Goal: Task Accomplishment & Management: Use online tool/utility

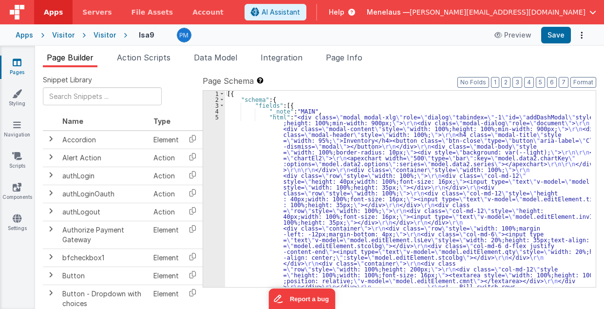
click at [580, 34] on button "Options" at bounding box center [582, 35] width 14 height 14
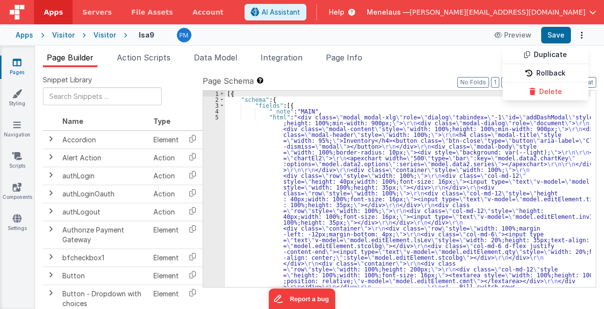
click at [417, 70] on button at bounding box center [302, 154] width 604 height 309
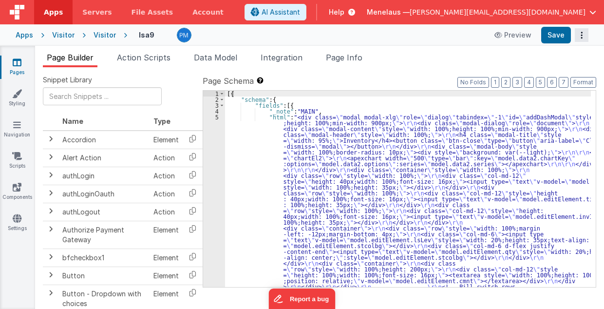
click at [582, 35] on icon "Options" at bounding box center [582, 35] width 14 height 0
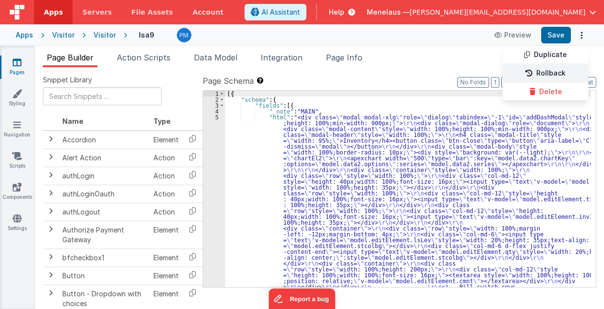
click at [548, 72] on link "Rollback" at bounding box center [546, 73] width 86 height 19
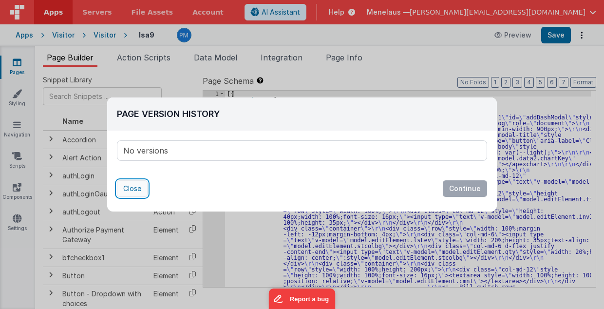
click at [125, 189] on button "Close" at bounding box center [132, 188] width 31 height 17
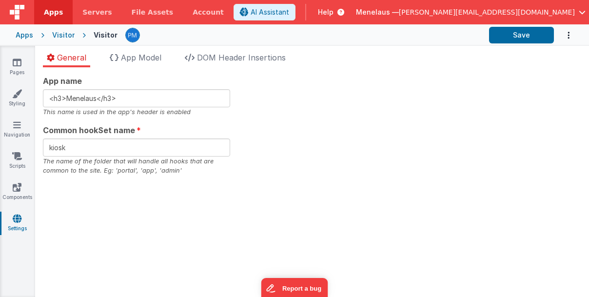
click at [412, 145] on div "App name <h3>Menelaus</h3> This name is used in the app's header is enabled Com…" at bounding box center [312, 125] width 538 height 100
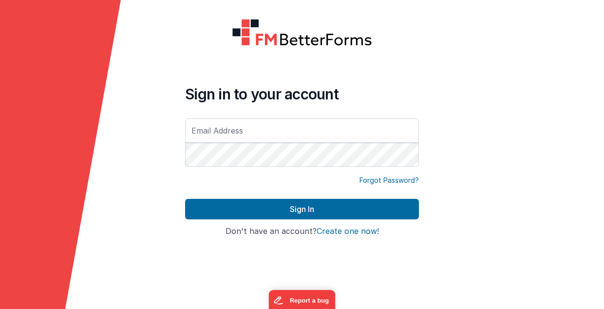
type input "[PERSON_NAME][EMAIL_ADDRESS][DOMAIN_NAME]"
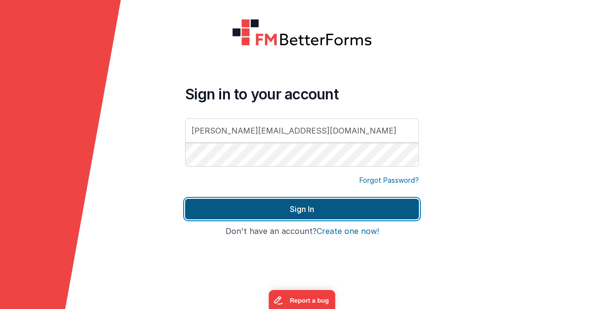
click at [310, 208] on button "Sign In" at bounding box center [302, 209] width 234 height 20
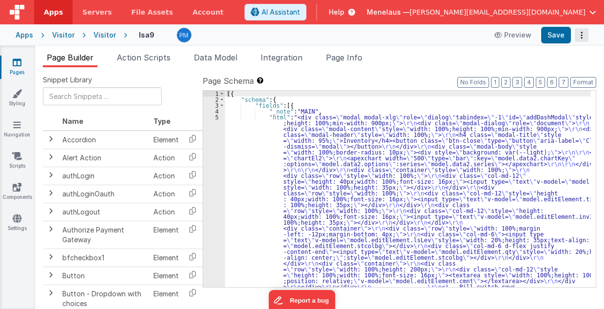
click at [582, 35] on icon "Options" at bounding box center [582, 35] width 14 height 0
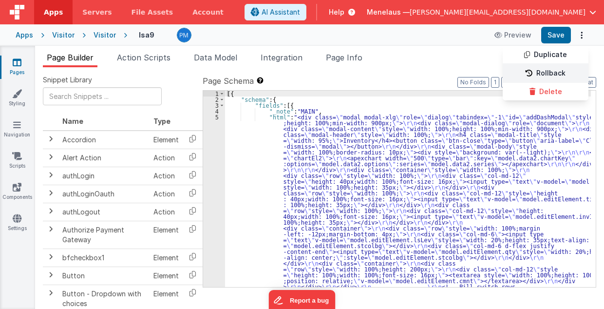
click at [574, 69] on link "Rollback" at bounding box center [546, 73] width 86 height 19
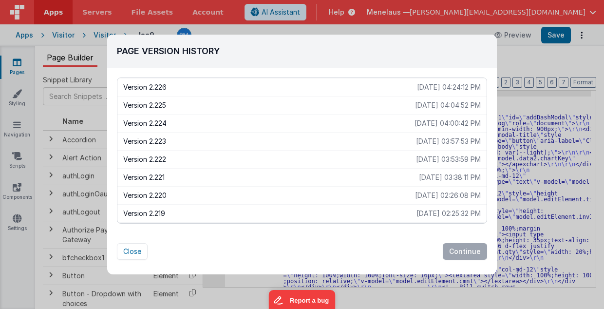
click at [162, 121] on p "Version 2.224" at bounding box center [268, 123] width 291 height 10
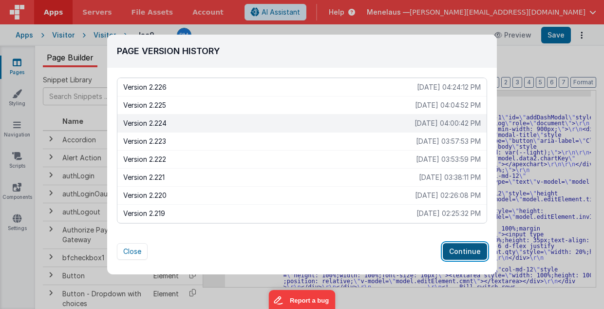
click at [458, 248] on button "Continue" at bounding box center [465, 251] width 44 height 17
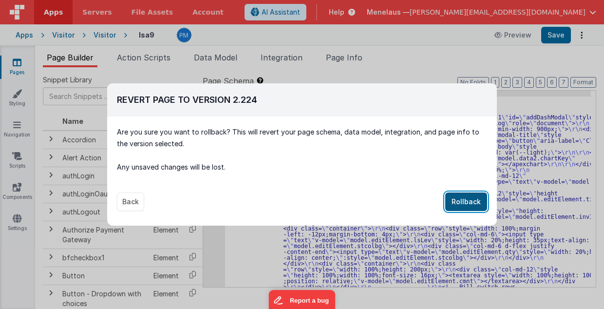
click at [474, 202] on button "Rollback" at bounding box center [466, 201] width 42 height 19
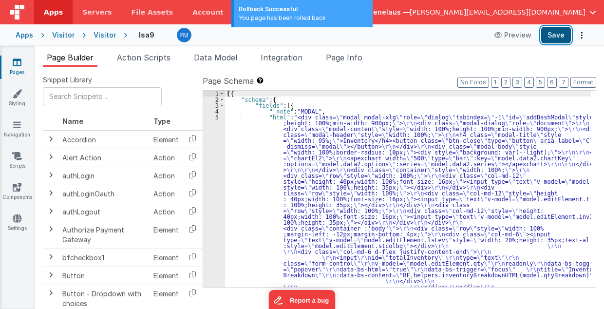
click at [554, 36] on button "Save" at bounding box center [556, 35] width 30 height 17
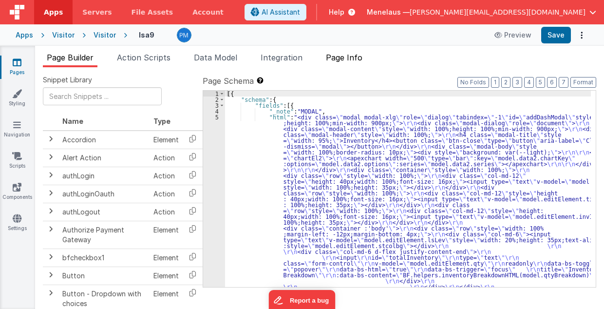
click at [350, 57] on span "Page Info" at bounding box center [344, 58] width 37 height 10
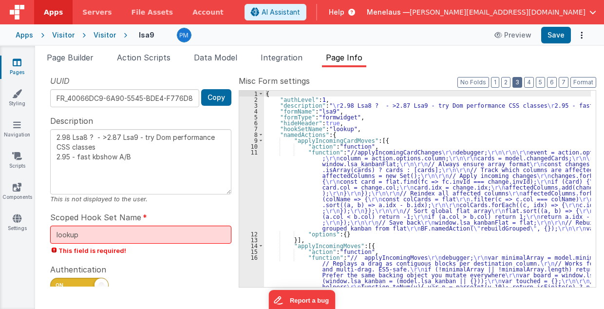
click at [522, 81] on button "3" at bounding box center [518, 82] width 10 height 11
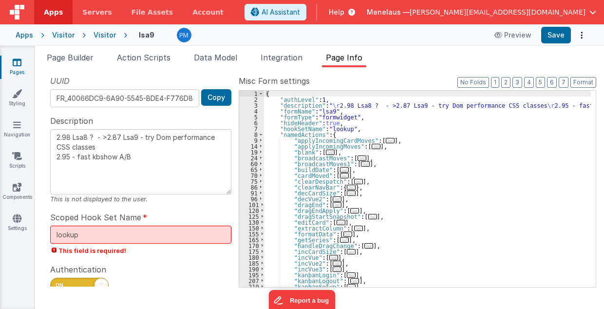
click at [337, 221] on span "..." at bounding box center [341, 222] width 9 height 5
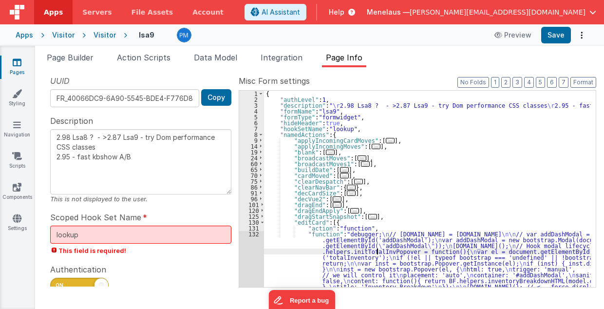
click at [377, 250] on div "{ "authLevel" : 1 , "description" : " \r 2.98 Lsa8 ? - >2.87 Lsa9 - try Dom per…" at bounding box center [427, 245] width 327 height 308
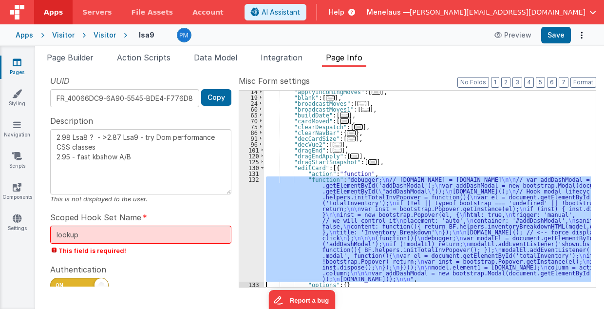
scroll to position [55, 0]
click at [253, 253] on div "132" at bounding box center [251, 228] width 25 height 105
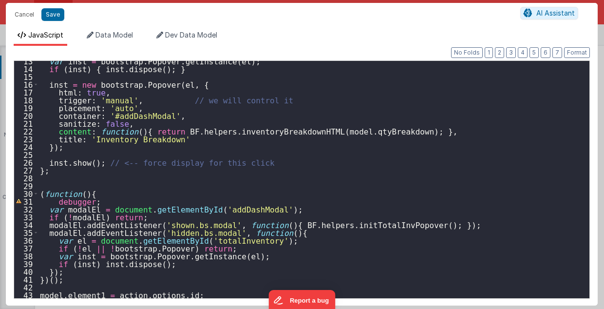
scroll to position [152, 0]
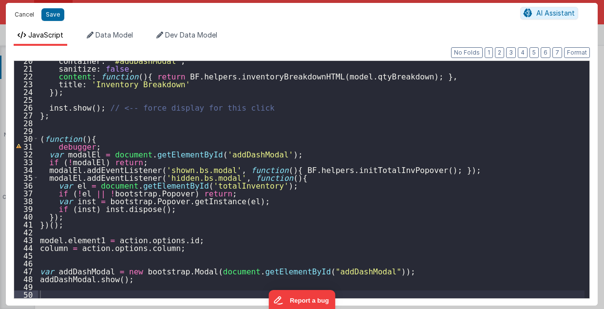
click at [21, 12] on button "Cancel" at bounding box center [24, 15] width 29 height 14
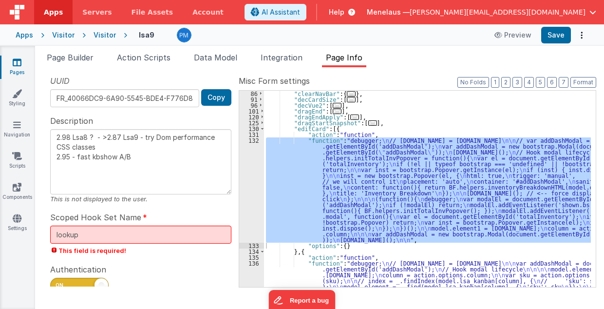
scroll to position [171, 0]
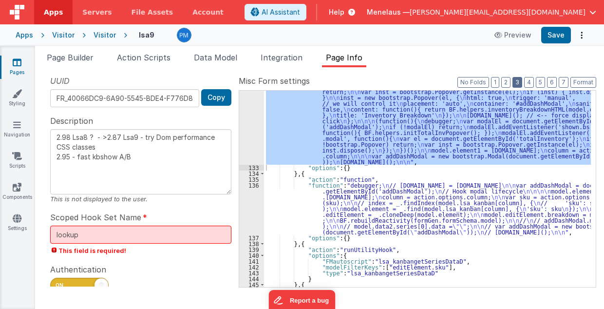
click at [522, 81] on button "3" at bounding box center [518, 82] width 10 height 11
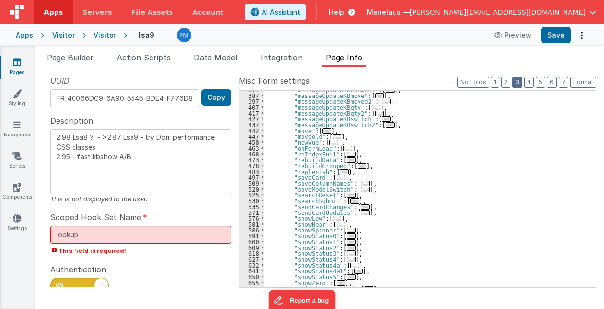
scroll to position [249, 0]
click at [361, 188] on span "..." at bounding box center [365, 189] width 9 height 5
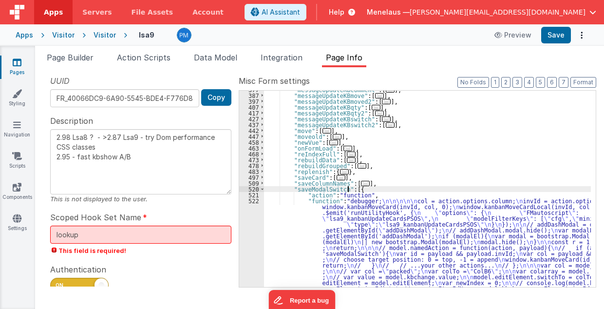
click at [374, 224] on div ""messageUpdateKBcomment" : [ ... ] , "messageUpdateKBmove" : [ ... ] , "message…" at bounding box center [427, 276] width 327 height 378
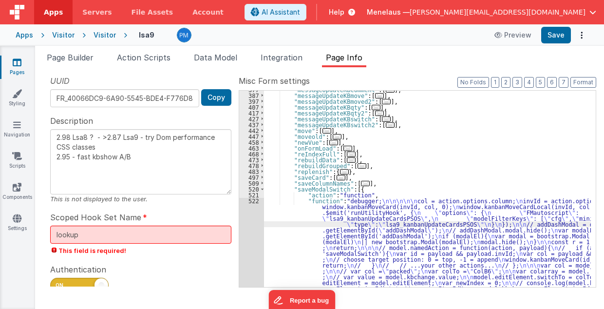
scroll to position [341, 0]
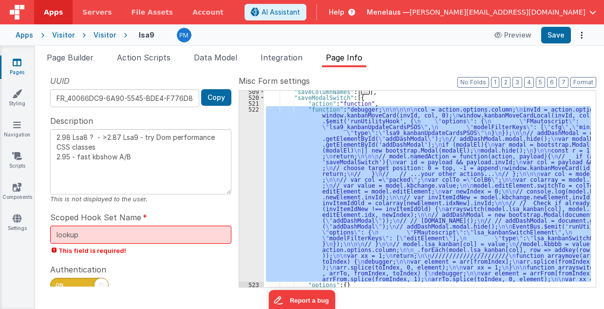
click at [256, 243] on div "522" at bounding box center [251, 193] width 25 height 175
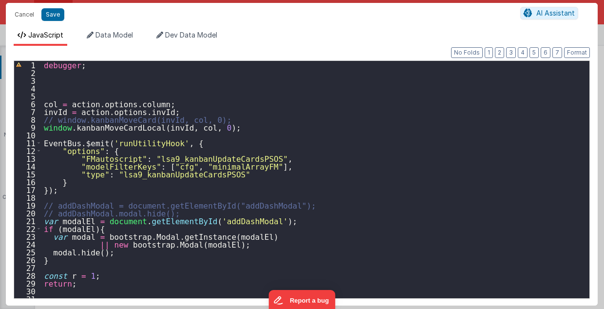
click at [370, 202] on div "debugger ; col = action . options . column ; invId = action . options . invId ;…" at bounding box center [313, 187] width 543 height 253
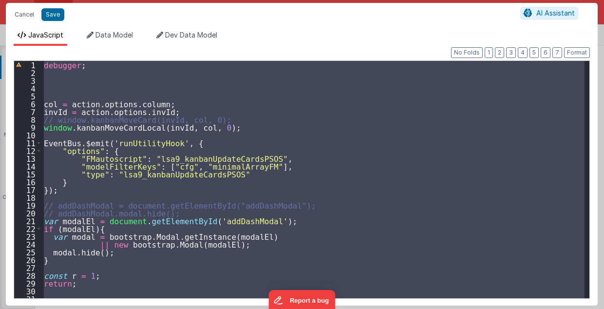
click at [367, 23] on div "Cancel Save AI Assistant" at bounding box center [302, 14] width 592 height 23
click at [25, 13] on button "Cancel" at bounding box center [24, 15] width 29 height 14
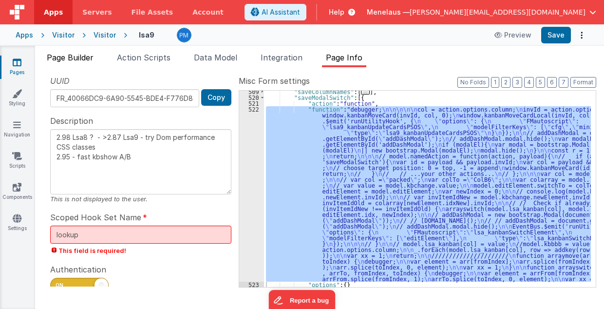
click at [78, 53] on span "Page Builder" at bounding box center [70, 58] width 47 height 10
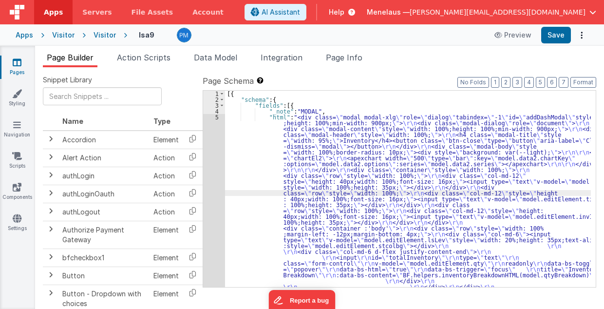
click at [216, 200] on div "5" at bounding box center [214, 307] width 22 height 386
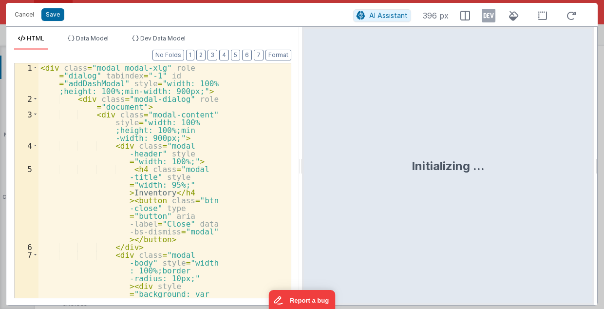
scroll to position [218, 0]
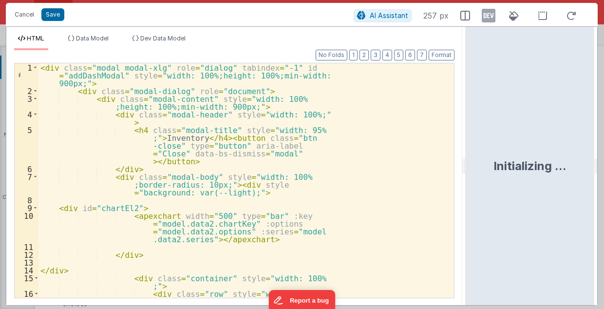
drag, startPoint x: 300, startPoint y: 168, endPoint x: 467, endPoint y: 166, distance: 166.6
click at [467, 166] on html "Cancel Save AI Assistant 257 px HTML Data Model Dev Data Model Format 7 6 5 4 3…" at bounding box center [302, 154] width 604 height 309
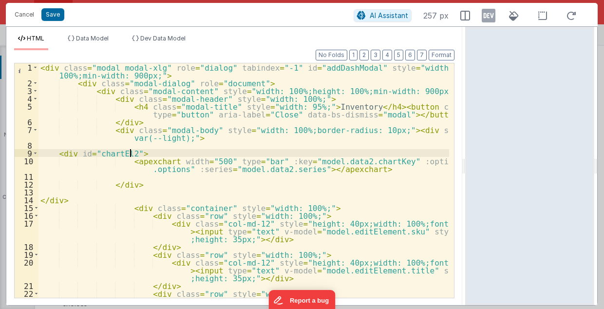
click at [380, 150] on div "< div class = "modal modal-xlg" role = "dialog" tabindex = "-1" id = "addDashMo…" at bounding box center [243, 200] width 411 height 274
click at [273, 145] on div "< div class = "modal modal-xlg" role = "dialog" tabindex = "-1" id = "addDashMo…" at bounding box center [243, 200] width 411 height 274
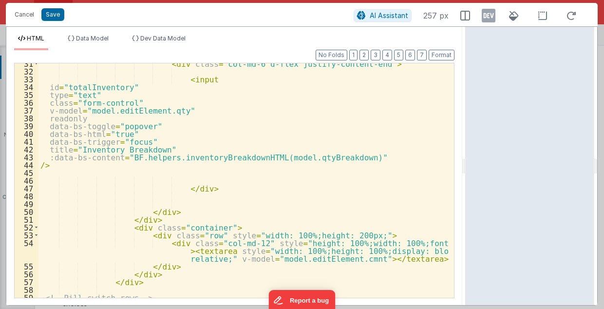
scroll to position [312, 0]
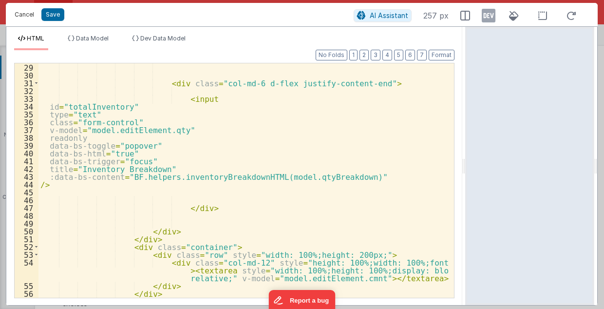
click at [25, 14] on button "Cancel" at bounding box center [24, 15] width 29 height 14
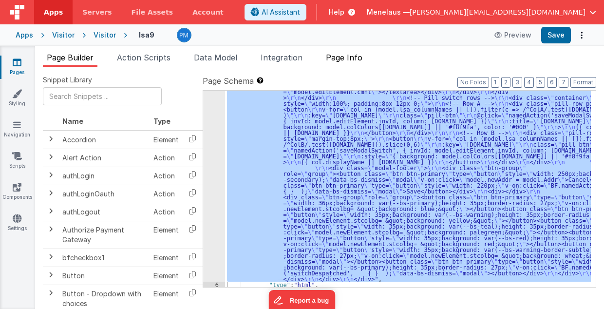
click at [344, 54] on span "Page Info" at bounding box center [344, 58] width 37 height 10
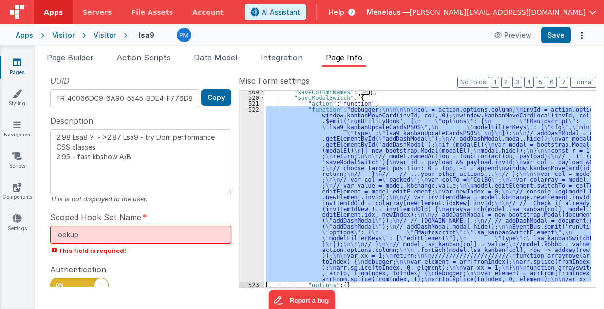
click at [255, 232] on div "522" at bounding box center [251, 193] width 25 height 175
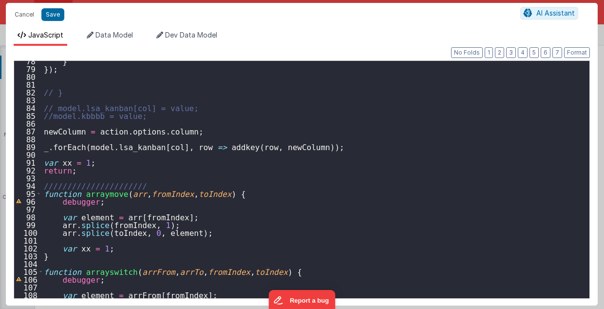
scroll to position [643, 0]
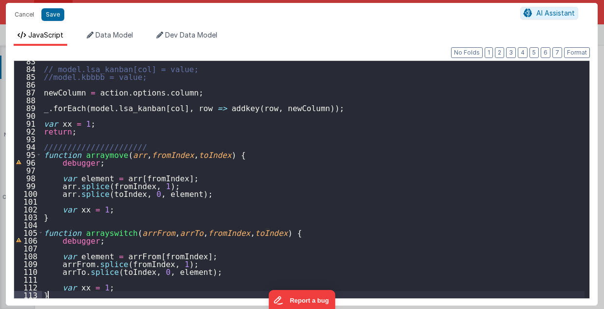
click at [67, 294] on div "// model.lsa_kanban[col] = value; //model.kbbbb = value; newColumn = action . o…" at bounding box center [313, 183] width 543 height 253
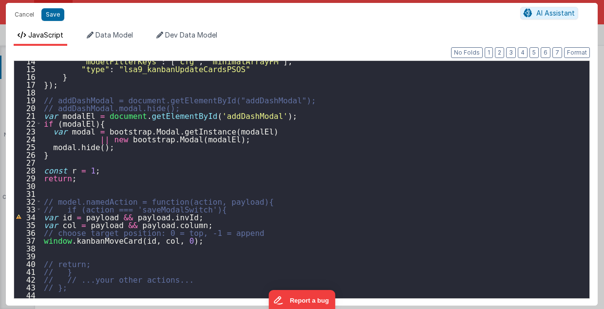
scroll to position [86, 0]
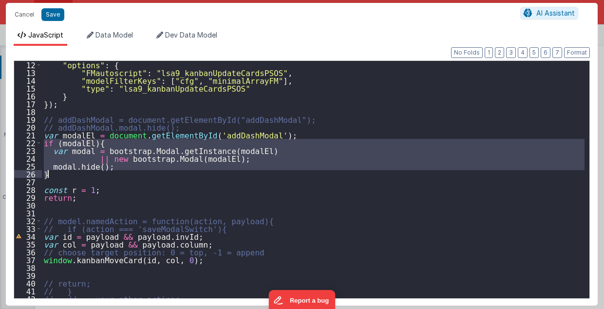
drag, startPoint x: 43, startPoint y: 142, endPoint x: 59, endPoint y: 172, distance: 34.0
click at [59, 172] on div ""options" : { "FMautoscript" : "lsa9_kanbanUpdateCardsPSOS" , "modelFilterKeys"…" at bounding box center [313, 187] width 543 height 253
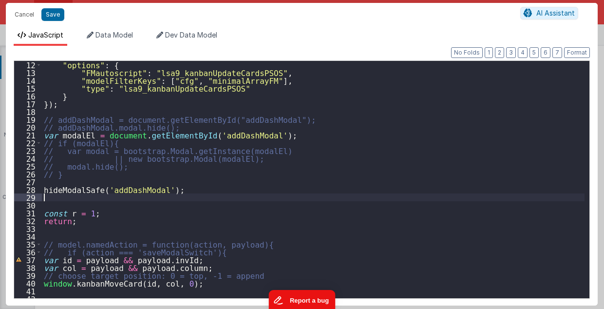
type textarea "2.98 Lsa8 ? - >2.87 Lsa9 - try Dom performance CSS classes 2.95 - fast kbshow A…"
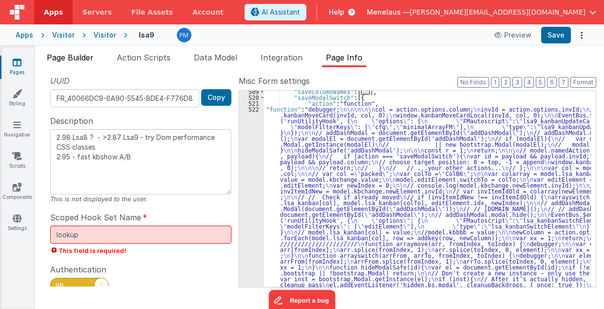
click at [83, 56] on span "Page Builder" at bounding box center [70, 58] width 47 height 10
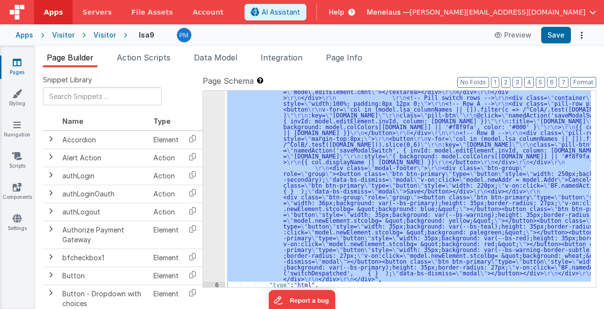
click at [218, 170] on div "5" at bounding box center [214, 89] width 22 height 386
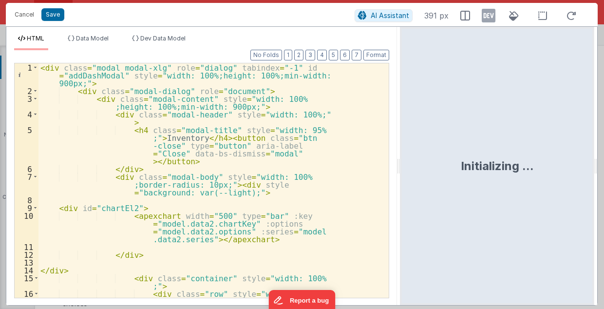
drag, startPoint x: 300, startPoint y: 170, endPoint x: 401, endPoint y: 161, distance: 101.7
click at [401, 161] on html "Cancel Save AI Assistant 391 px HTML Data Model Dev Data Model Format 7 6 5 4 3…" at bounding box center [302, 154] width 604 height 309
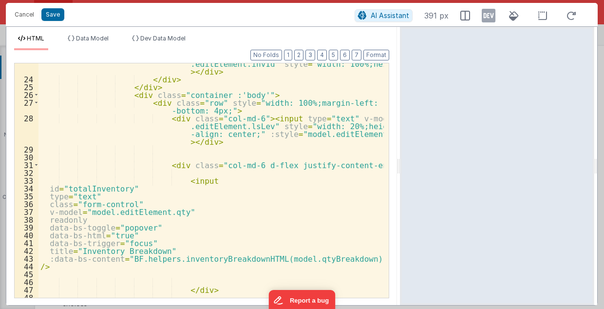
scroll to position [292, 0]
click at [290, 211] on div "< div class = "col-md-12" style = "height: 40px;width: 100%;font -size: 16px;" …" at bounding box center [211, 181] width 346 height 274
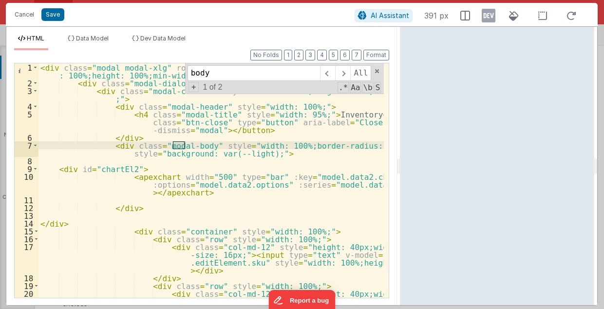
scroll to position [0, 0]
type input "body"
click at [347, 72] on span at bounding box center [342, 73] width 15 height 16
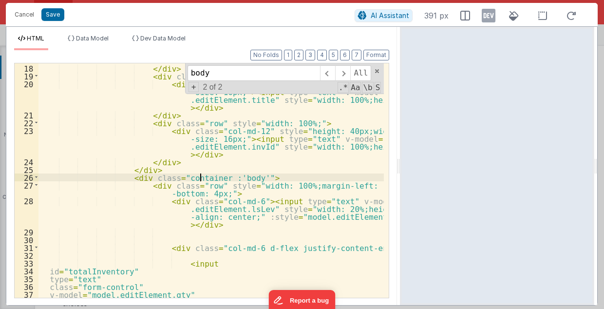
click at [201, 177] on div "< div class = "col-md-12" style = "height: 40px;width: 100%;font -size: 16px;" …" at bounding box center [211, 170] width 346 height 274
drag, startPoint x: 201, startPoint y: 176, endPoint x: 231, endPoint y: 175, distance: 30.2
click at [231, 175] on div "< div class = "col-md-12" style = "height: 40px;width: 100%;font -size: 16px;" …" at bounding box center [211, 170] width 346 height 274
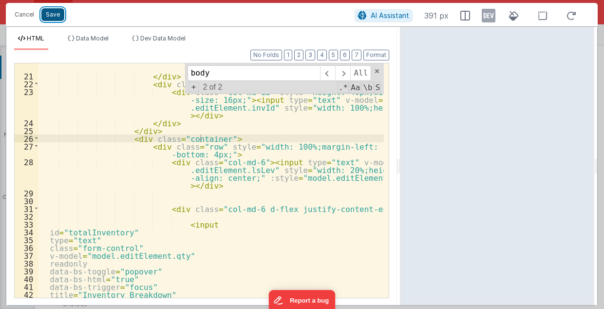
click at [54, 13] on button "Save" at bounding box center [52, 14] width 23 height 13
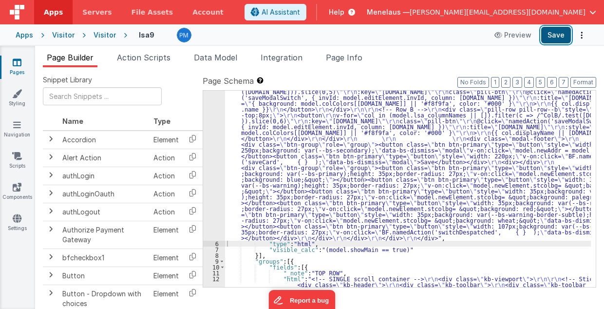
click at [553, 36] on button "Save" at bounding box center [556, 35] width 30 height 17
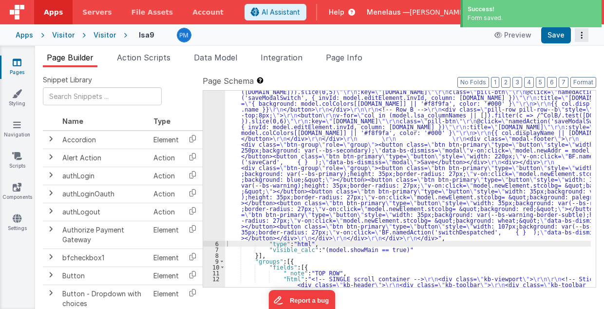
click at [582, 35] on icon "Options" at bounding box center [582, 35] width 14 height 0
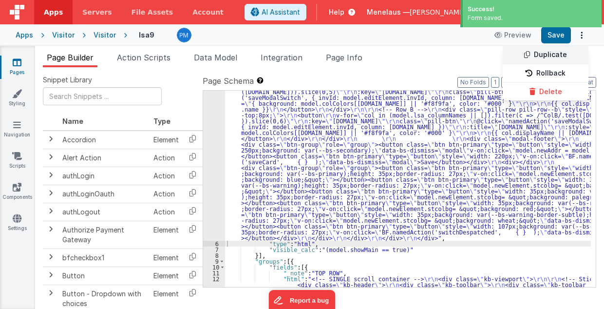
click at [555, 52] on link "Duplicate" at bounding box center [546, 55] width 86 height 19
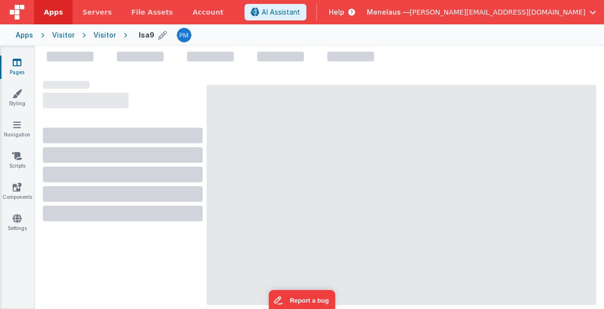
click at [158, 35] on icon at bounding box center [162, 35] width 9 height 14
click at [162, 36] on input "lsa9" at bounding box center [199, 35] width 121 height 15
type input "lsa9 - popover"
click at [264, 35] on icon at bounding box center [268, 35] width 8 height 14
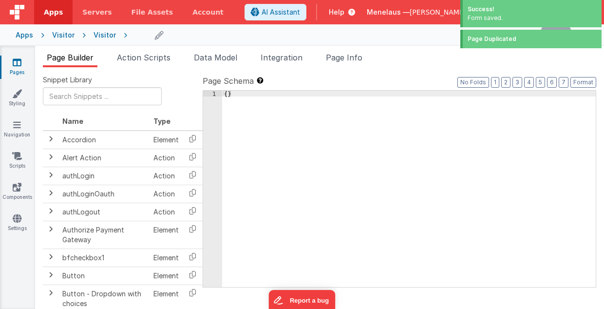
click at [104, 33] on div "Visitor" at bounding box center [105, 35] width 22 height 10
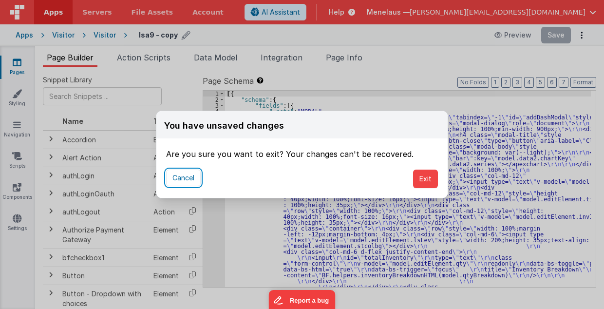
drag, startPoint x: 188, startPoint y: 177, endPoint x: 323, endPoint y: 91, distance: 159.7
click at [187, 176] on button "Cancel" at bounding box center [183, 178] width 35 height 17
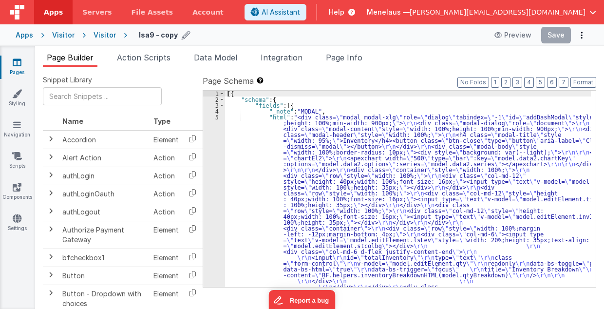
click at [286, 39] on div "lsa9 - copy Preview Save" at bounding box center [357, 35] width 461 height 17
click at [382, 41] on div "lsa9 - copy Preview Save" at bounding box center [357, 35] width 461 height 17
click at [182, 35] on icon at bounding box center [186, 35] width 9 height 14
click at [168, 35] on input "lsa9 - copy" at bounding box center [199, 35] width 121 height 15
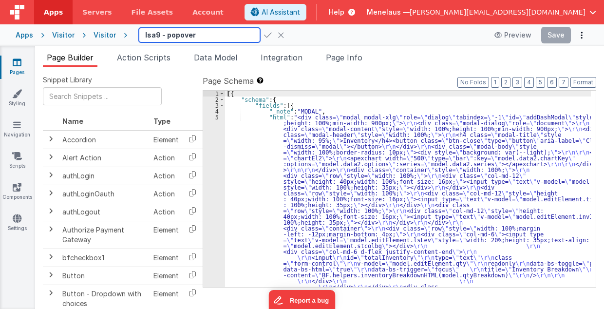
type input "lsa9 - popover"
click at [264, 33] on icon at bounding box center [268, 35] width 8 height 14
click at [264, 35] on icon at bounding box center [268, 35] width 8 height 14
drag, startPoint x: 369, startPoint y: 69, endPoint x: 258, endPoint y: 58, distance: 111.6
click at [369, 70] on div "Snippet Library Name Type Accordion Element Alert Action Action authLogin Actio…" at bounding box center [319, 195] width 569 height 257
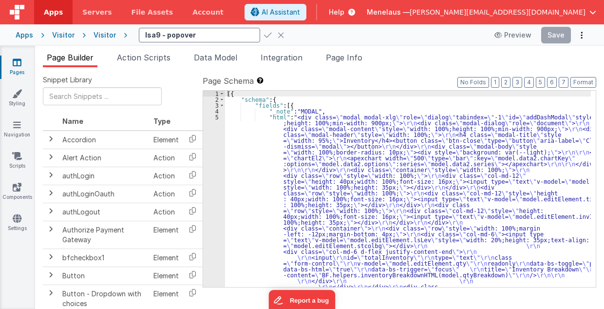
click at [264, 35] on icon at bounding box center [268, 35] width 8 height 14
click at [214, 36] on input "lsa9 - popover" at bounding box center [199, 35] width 121 height 15
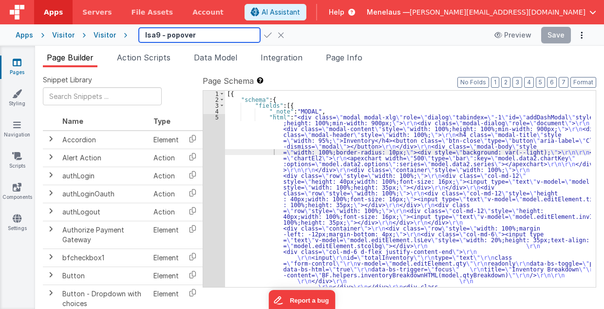
click at [225, 35] on input "lsa9 - popover" at bounding box center [199, 35] width 121 height 15
click at [264, 37] on icon at bounding box center [268, 35] width 8 height 14
click at [264, 35] on icon at bounding box center [268, 35] width 8 height 14
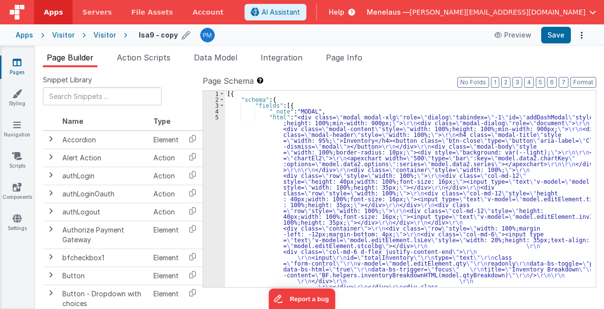
click at [174, 34] on div "lsa9 - copy" at bounding box center [166, 35] width 54 height 14
click at [182, 36] on icon at bounding box center [186, 35] width 9 height 14
click at [171, 35] on input "lsa9 - copy" at bounding box center [199, 35] width 121 height 15
type input "lsa9 - popover"
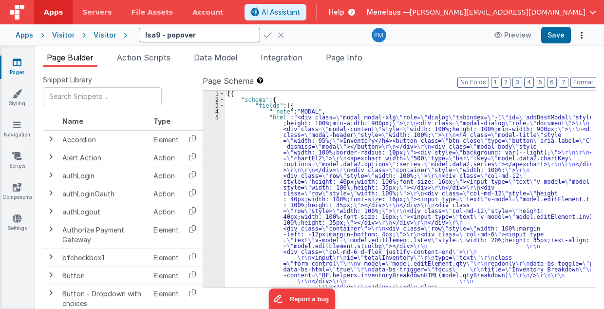
click at [264, 35] on icon at bounding box center [268, 35] width 8 height 14
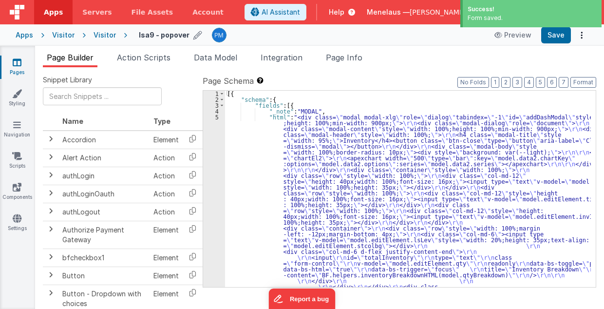
click at [103, 34] on div "Visitor" at bounding box center [105, 35] width 22 height 10
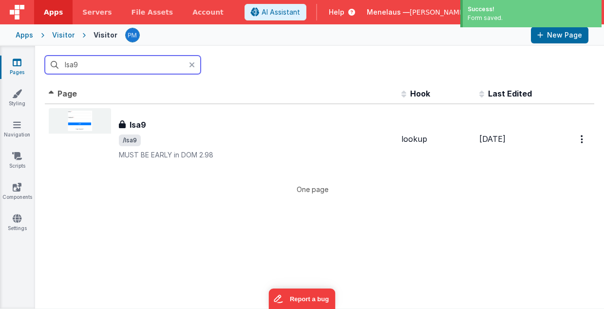
click at [123, 66] on input "lsa9" at bounding box center [123, 65] width 156 height 19
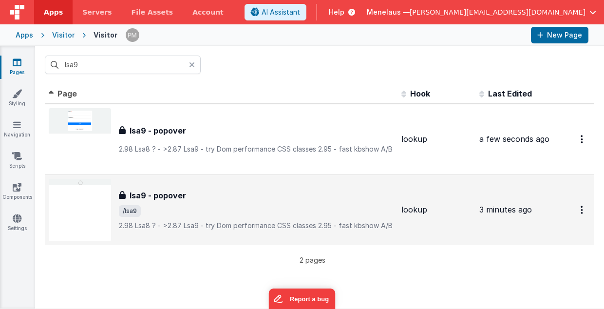
click at [165, 190] on h3 "lsa9 - popover" at bounding box center [158, 196] width 57 height 12
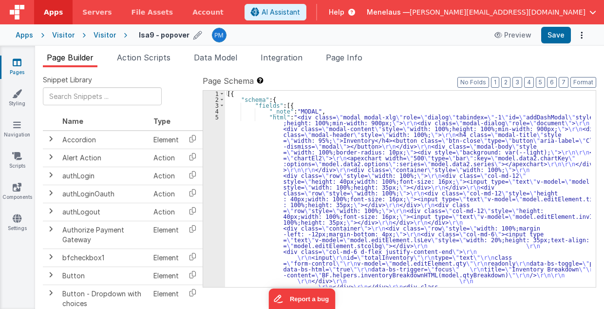
click at [193, 34] on icon at bounding box center [197, 35] width 9 height 14
drag, startPoint x: 156, startPoint y: 34, endPoint x: 201, endPoint y: 34, distance: 45.3
click at [201, 34] on input "lsa9 - popover" at bounding box center [199, 35] width 121 height 15
type input "lsa9"
click at [264, 35] on icon at bounding box center [268, 35] width 8 height 14
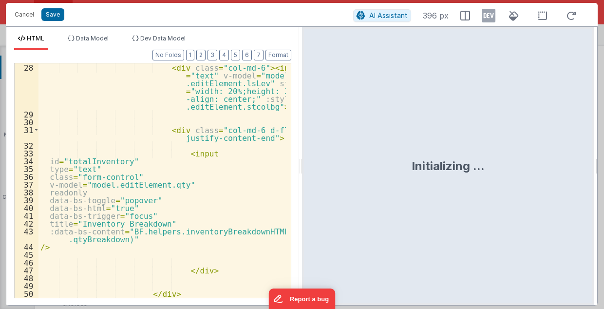
scroll to position [487, 0]
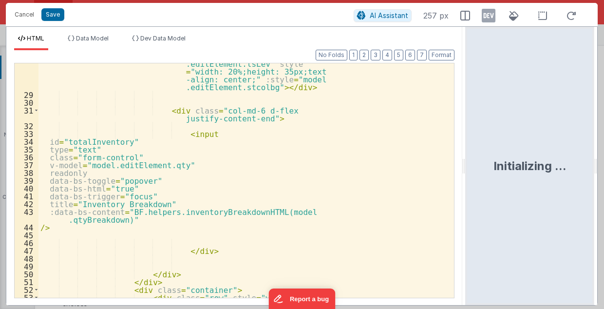
drag, startPoint x: 299, startPoint y: 167, endPoint x: 469, endPoint y: 156, distance: 169.9
click at [470, 157] on html "Cancel Save AI Assistant 257 px HTML Data Model Dev Data Model Format 7 6 5 4 3…" at bounding box center [302, 154] width 604 height 309
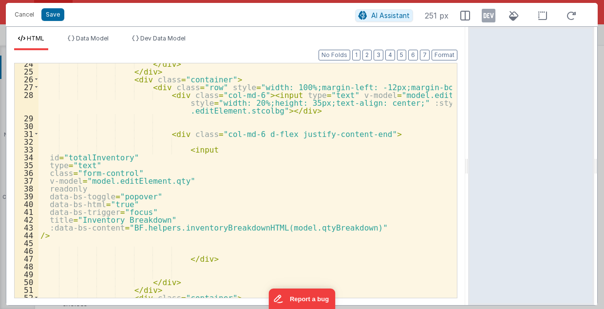
scroll to position [222, 0]
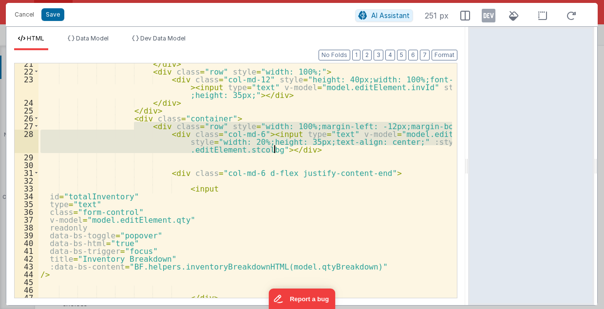
drag, startPoint x: 133, startPoint y: 126, endPoint x: 279, endPoint y: 149, distance: 147.5
click at [279, 149] on div "</ div > < div class = "row" style = "width: 100%;" > < div class = "col-md-12"…" at bounding box center [245, 184] width 414 height 251
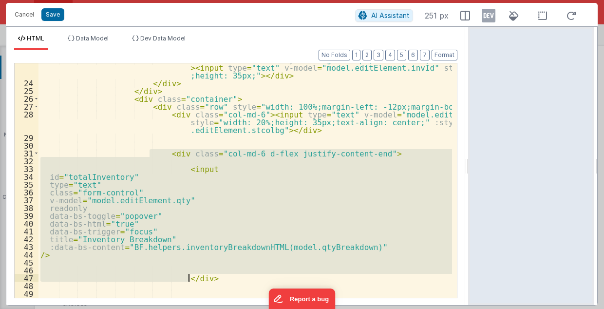
drag, startPoint x: 150, startPoint y: 152, endPoint x: 194, endPoint y: 276, distance: 131.3
click at [194, 276] on div "< div class = "col-md-12" style = "height: 40px;width: 100%;font-size: 16px;" >…" at bounding box center [245, 189] width 414 height 267
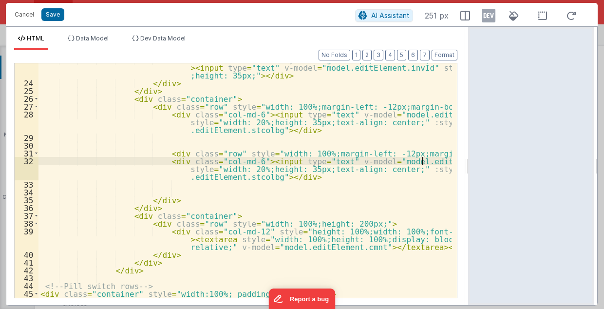
click at [422, 161] on div "< div class = "col-md-12" style = "height: 40px;width: 100%;font-size: 16px;" >…" at bounding box center [245, 189] width 414 height 267
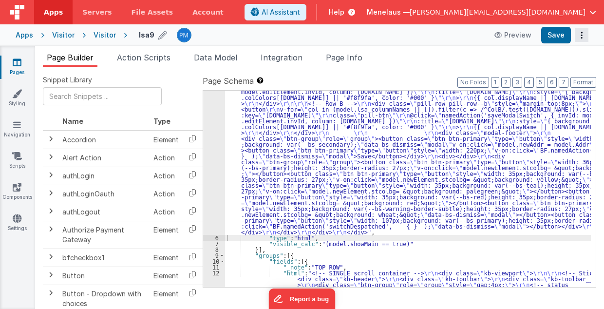
click at [581, 35] on icon "Options" at bounding box center [582, 35] width 14 height 0
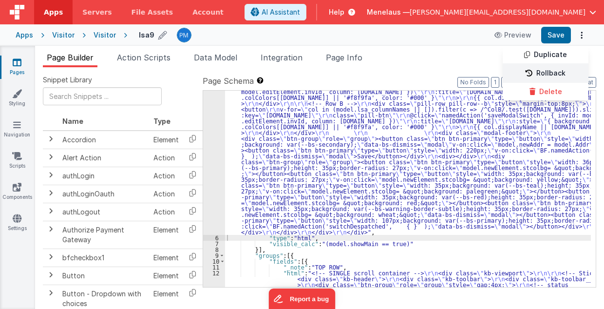
click at [553, 71] on link "Rollback" at bounding box center [546, 73] width 86 height 19
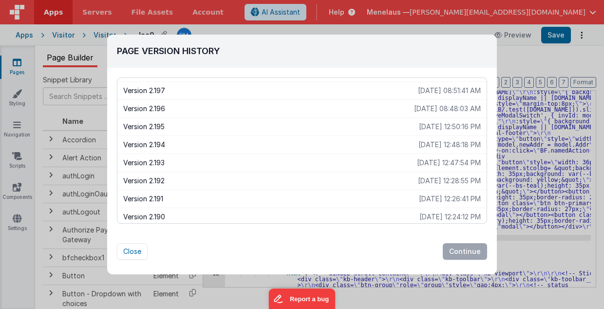
scroll to position [649, 0]
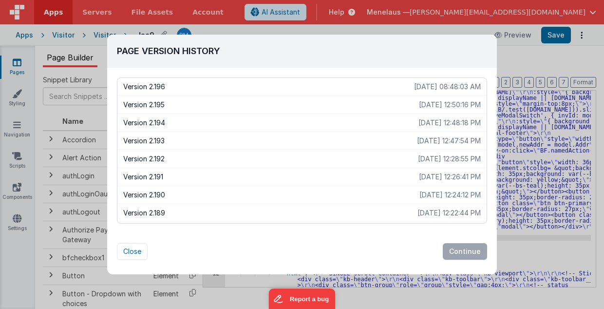
click at [164, 118] on p "Version 2.194" at bounding box center [270, 123] width 295 height 10
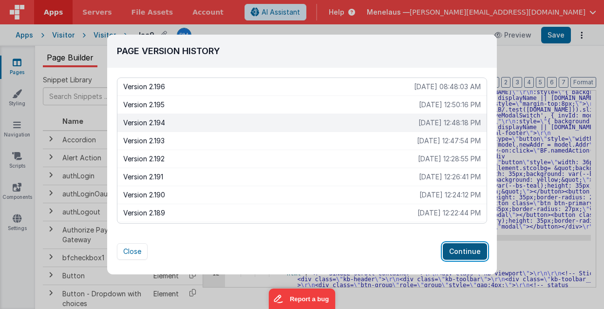
click at [457, 253] on button "Continue" at bounding box center [465, 251] width 44 height 17
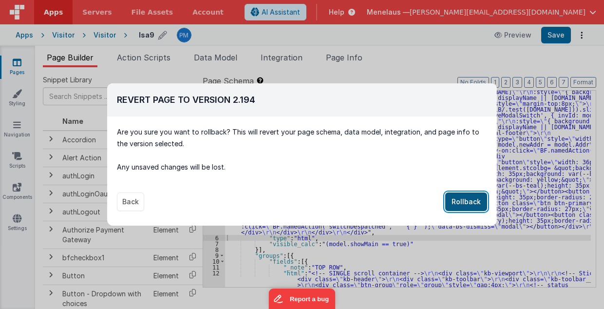
click at [461, 202] on button "Rollback" at bounding box center [466, 201] width 42 height 19
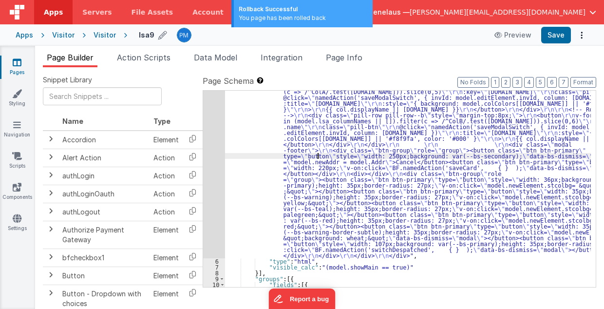
click at [319, 157] on div ""html" : "<div class= \" modal modal-xlg \" role= \" dialog \" tabindex= \" -1 …" at bounding box center [408, 181] width 366 height 559
click at [213, 157] on div "5" at bounding box center [214, 80] width 22 height 357
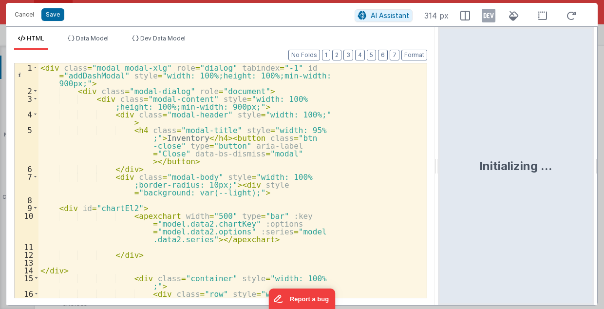
drag, startPoint x: 300, startPoint y: 163, endPoint x: 440, endPoint y: 165, distance: 140.3
click at [440, 165] on html "Cancel Save AI Assistant 314 px HTML Data Model Dev Data Model Format 7 6 5 4 3…" at bounding box center [302, 154] width 604 height 309
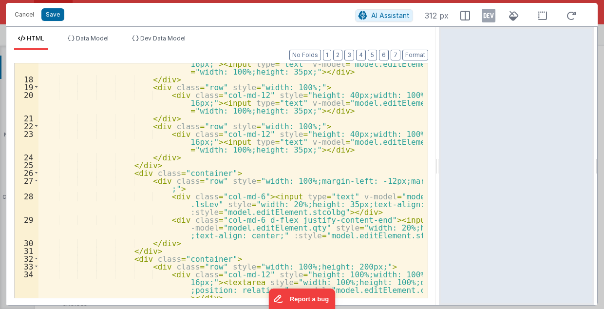
scroll to position [175, 0]
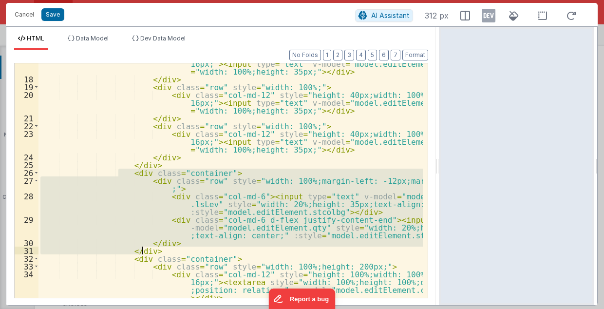
drag, startPoint x: 118, startPoint y: 172, endPoint x: 144, endPoint y: 248, distance: 80.0
click at [144, 248] on div "< div class = "col-md-12" style = "height: 40px;width: 100%;font-size: 16px;" >…" at bounding box center [230, 185] width 385 height 267
click at [21, 13] on button "Cancel" at bounding box center [24, 15] width 29 height 14
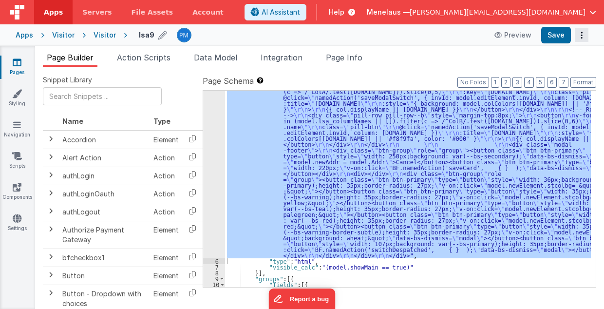
click at [583, 36] on button "Options" at bounding box center [582, 35] width 14 height 14
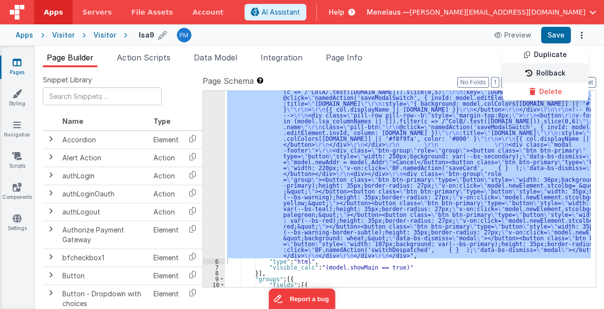
click at [567, 72] on link "Rollback" at bounding box center [546, 73] width 86 height 19
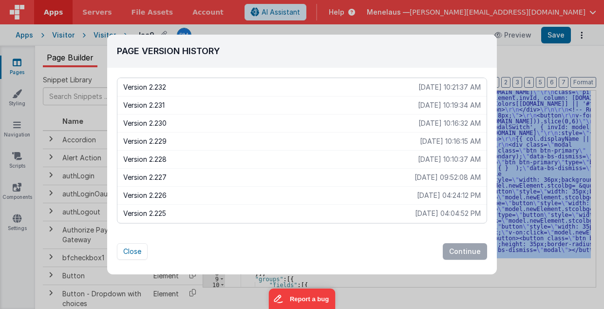
click at [160, 89] on p "Version 2.232" at bounding box center [270, 87] width 295 height 10
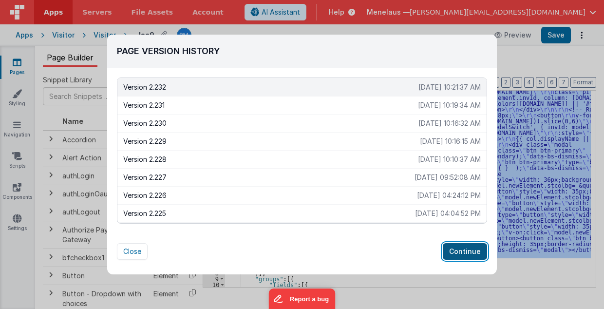
click at [465, 251] on button "Continue" at bounding box center [465, 251] width 44 height 17
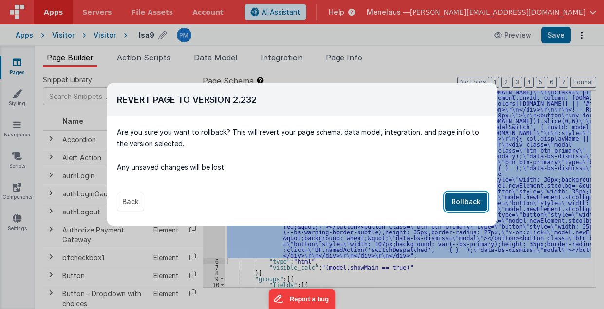
click at [465, 192] on button "Rollback" at bounding box center [466, 201] width 42 height 19
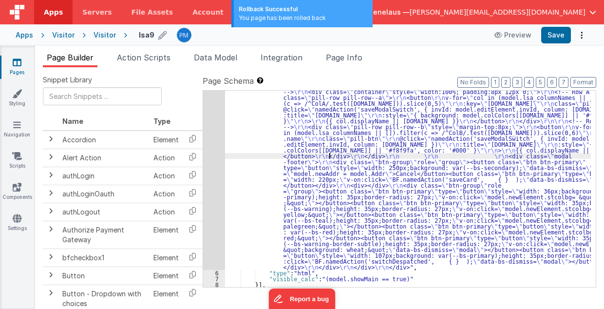
click at [328, 155] on div ""html" : "<div class= \" modal modal-xlg \" role= \" dialog \" tabindex= \" -1 …" at bounding box center [408, 187] width 366 height 571
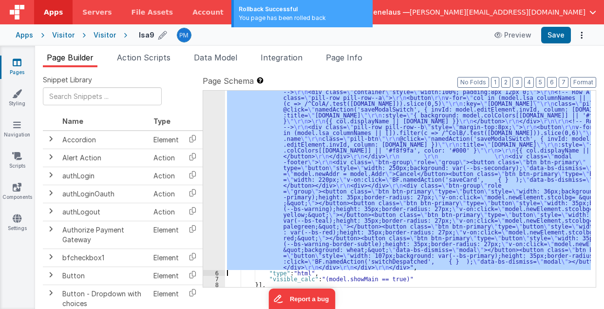
click at [214, 156] on div "5" at bounding box center [214, 86] width 22 height 368
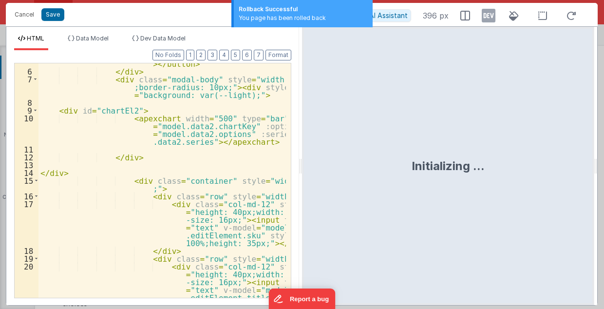
scroll to position [97, 0]
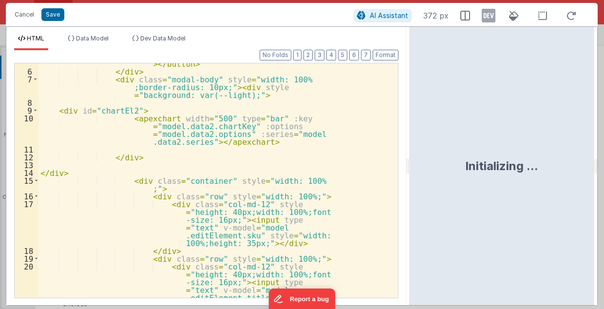
drag, startPoint x: 301, startPoint y: 164, endPoint x: 405, endPoint y: 165, distance: 104.3
click at [409, 166] on html "Cancel Save AI Assistant 372 px HTML Data Model Dev Data Model Format 7 6 5 4 3…" at bounding box center [302, 154] width 604 height 309
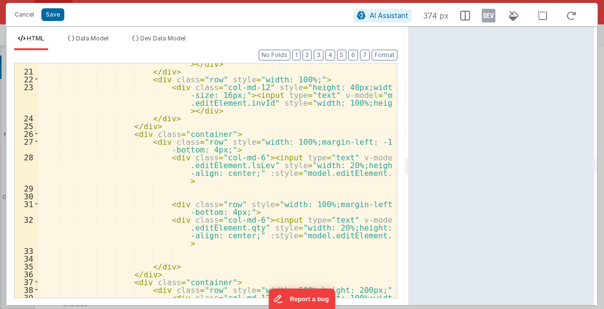
scroll to position [253, 0]
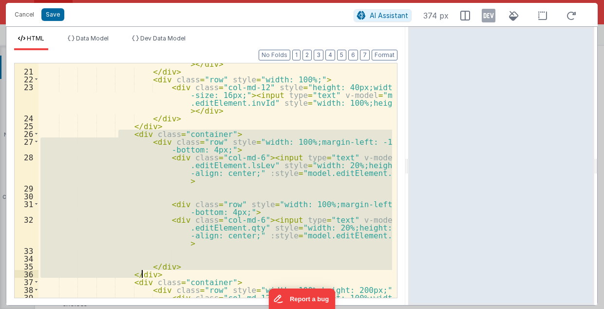
drag, startPoint x: 118, startPoint y: 133, endPoint x: 156, endPoint y: 275, distance: 147.3
click at [156, 275] on div "< div class = "col-md-12" style = "height: 40px;width: 100%;font -size: 16px;" …" at bounding box center [215, 185] width 354 height 298
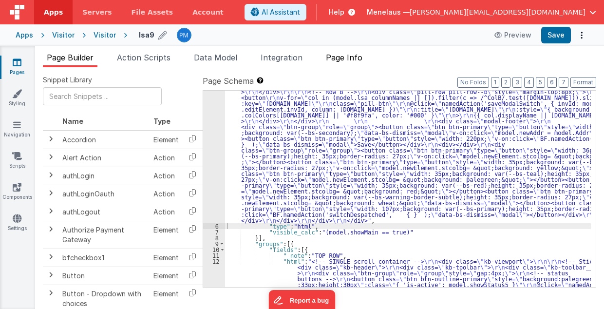
click at [352, 57] on span "Page Info" at bounding box center [344, 58] width 37 height 10
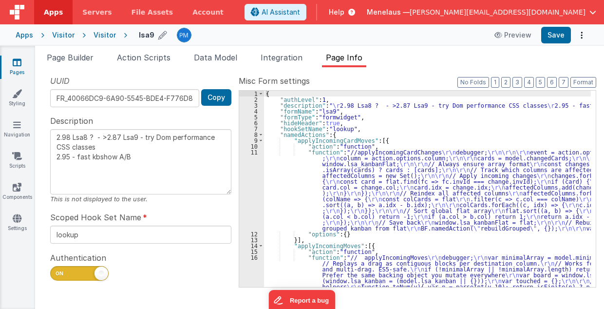
drag, startPoint x: 82, startPoint y: 57, endPoint x: 336, endPoint y: 81, distance: 255.0
click at [82, 57] on span "Page Builder" at bounding box center [70, 58] width 47 height 10
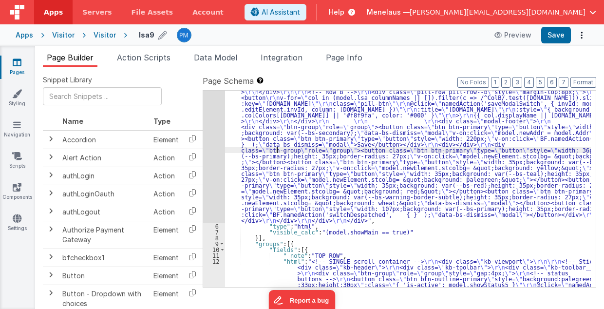
click at [210, 145] on div "5" at bounding box center [214, 63] width 22 height 322
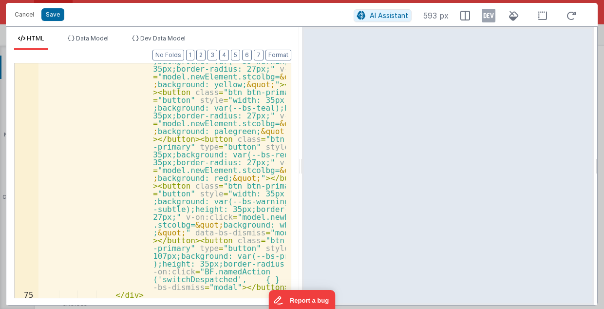
scroll to position [1184, 0]
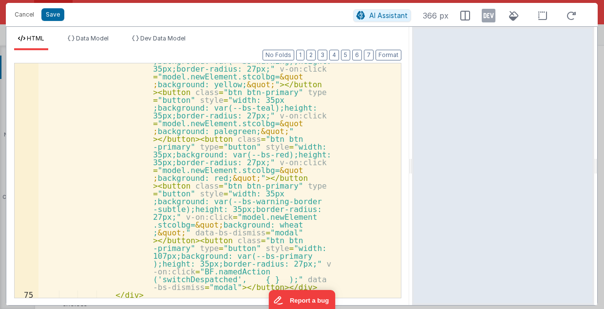
drag, startPoint x: 301, startPoint y: 167, endPoint x: 295, endPoint y: 142, distance: 25.5
click at [412, 164] on html "Cancel Save AI Assistant 366 px HTML Data Model Dev Data Model Format 7 6 5 4 3…" at bounding box center [302, 154] width 604 height 309
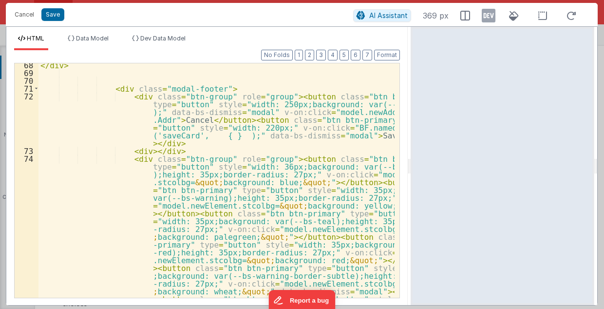
scroll to position [766, 0]
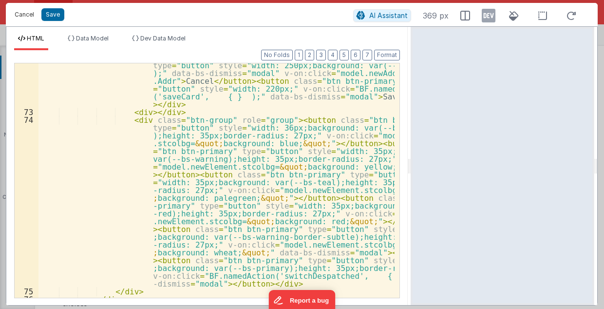
click at [19, 14] on button "Cancel" at bounding box center [24, 15] width 29 height 14
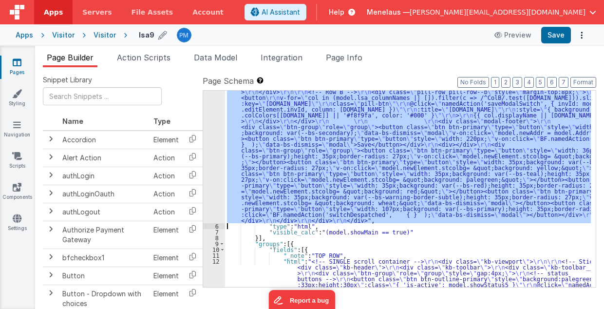
click at [209, 151] on div "5" at bounding box center [214, 63] width 22 height 322
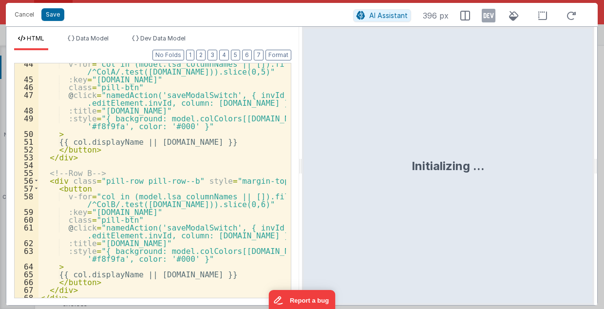
scroll to position [1207, 0]
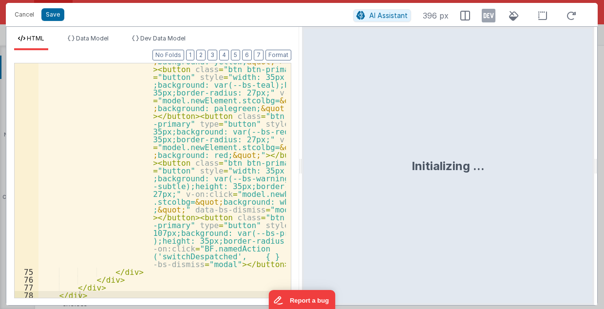
drag, startPoint x: 288, startPoint y: 101, endPoint x: 23, endPoint y: 0, distance: 283.6
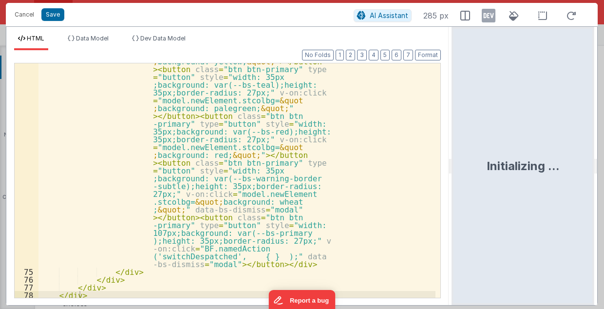
drag, startPoint x: 301, startPoint y: 168, endPoint x: 453, endPoint y: 165, distance: 152.5
click at [453, 165] on html "Cancel Save AI Assistant 285 px HTML Data Model Dev Data Model Format 7 6 5 4 3…" at bounding box center [302, 154] width 604 height 309
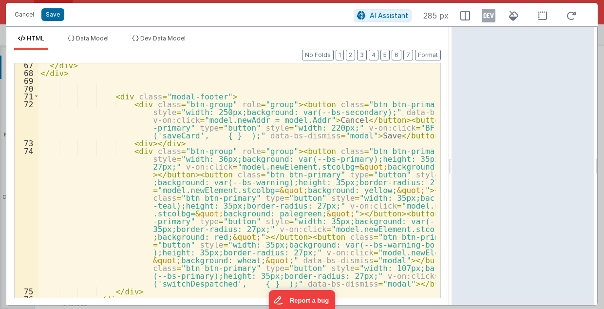
scroll to position [622, 0]
